Goal: Information Seeking & Learning: Learn about a topic

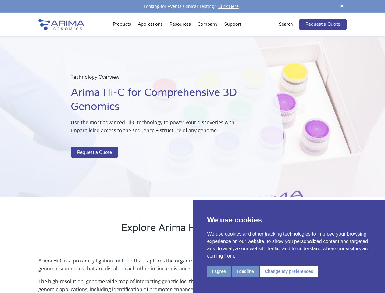
click at [192, 146] on p at bounding box center [162, 143] width 182 height 8
click at [219, 271] on button "I agree" at bounding box center [218, 271] width 23 height 11
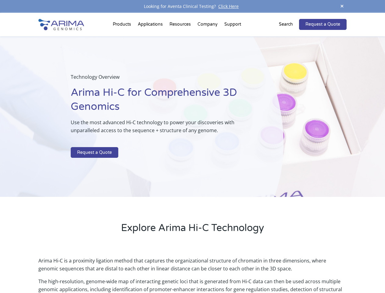
click at [245, 271] on p "Arima Hi-C is a proximity ligation method that captures the organizational stru…" at bounding box center [192, 266] width 308 height 21
click at [288, 271] on p "Arima Hi-C is a proximity ligation method that captures the organizational stru…" at bounding box center [192, 266] width 308 height 21
click at [342, 6] on span at bounding box center [341, 6] width 9 height 8
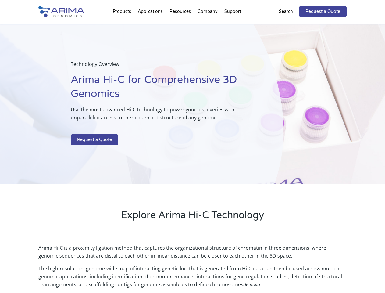
click at [192, 153] on div "Technology Overview Arima Hi-C for Comprehensive 3D Genomics Use the most advan…" at bounding box center [142, 103] width 284 height 161
click at [123, 26] on div "Technology Overview Arima Hi-C for Comprehensive 3D Genomics Use the most advan…" at bounding box center [142, 103] width 284 height 161
click at [181, 26] on div "Technology Overview Arima Hi-C for Comprehensive 3D Genomics Use the most advan…" at bounding box center [142, 103] width 284 height 161
click at [208, 26] on div "Technology Overview Arima Hi-C for Comprehensive 3D Genomics Use the most advan…" at bounding box center [142, 103] width 284 height 161
click at [233, 26] on div "Technology Overview Arima Hi-C for Comprehensive 3D Genomics Use the most advan…" at bounding box center [142, 103] width 284 height 161
